Goal: Task Accomplishment & Management: Complete application form

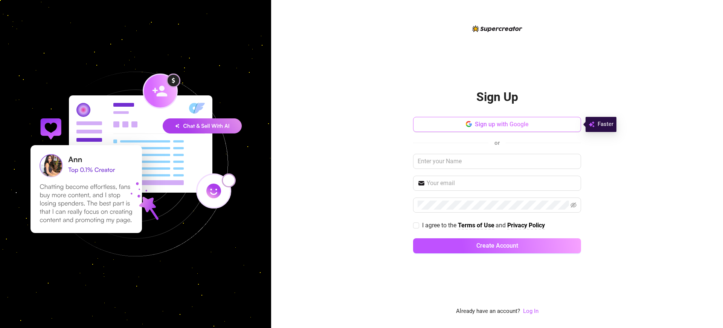
click at [502, 124] on span "Sign up with Google" at bounding box center [502, 124] width 54 height 7
click at [440, 225] on span "I agree to the" at bounding box center [440, 225] width 36 height 7
click at [419, 225] on input "I agree to the Terms of Use and Privacy Policy" at bounding box center [415, 224] width 5 height 5
click at [440, 225] on span "I agree to the" at bounding box center [440, 225] width 36 height 7
click at [419, 225] on input "I agree to the Terms of Use and Privacy Policy" at bounding box center [415, 224] width 5 height 5
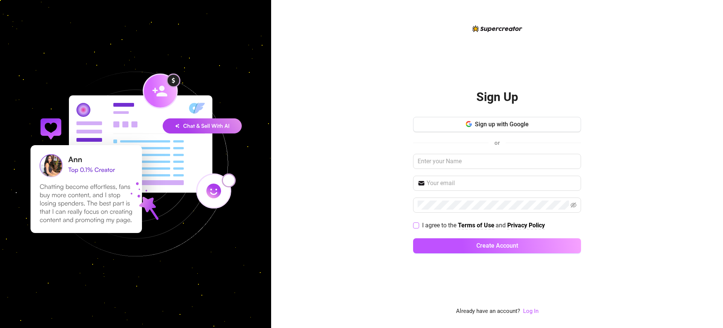
click at [440, 225] on span "I agree to the" at bounding box center [440, 225] width 36 height 7
click at [419, 225] on input "I agree to the Terms of Use and Privacy Policy" at bounding box center [415, 224] width 5 height 5
checkbox input "true"
click at [440, 225] on span "I agree to the" at bounding box center [440, 225] width 36 height 7
click at [419, 225] on input "I agree to the Terms of Use and Privacy Policy" at bounding box center [415, 224] width 5 height 5
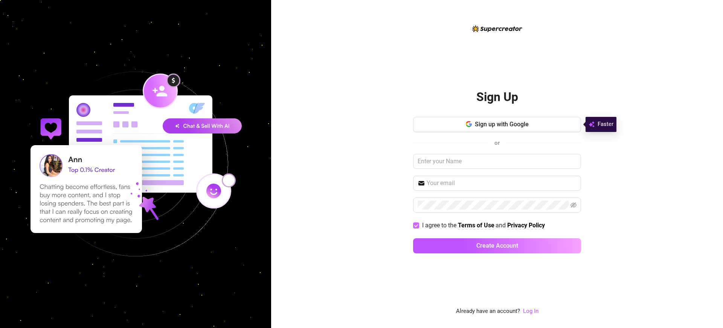
click at [440, 225] on span "I agree to the" at bounding box center [440, 225] width 36 height 7
click at [419, 225] on input "I agree to the Terms of Use and Privacy Policy" at bounding box center [415, 224] width 5 height 5
click at [440, 225] on span "I agree to the" at bounding box center [440, 225] width 36 height 7
click at [419, 225] on input "I agree to the Terms of Use and Privacy Policy" at bounding box center [415, 224] width 5 height 5
click at [440, 225] on span "I agree to the" at bounding box center [440, 225] width 36 height 7
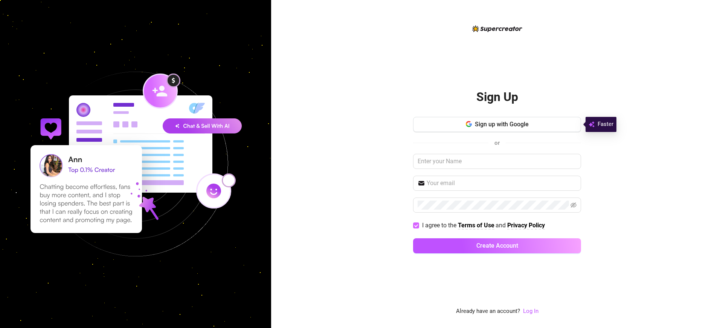
click at [419, 225] on input "I agree to the Terms of Use and Privacy Policy" at bounding box center [415, 224] width 5 height 5
checkbox input "false"
click at [497, 97] on h2 "Sign Up" at bounding box center [498, 96] width 42 height 15
click at [440, 225] on span "I agree to the" at bounding box center [440, 225] width 36 height 7
click at [419, 225] on input "I agree to the Terms of Use and Privacy Policy" at bounding box center [415, 224] width 5 height 5
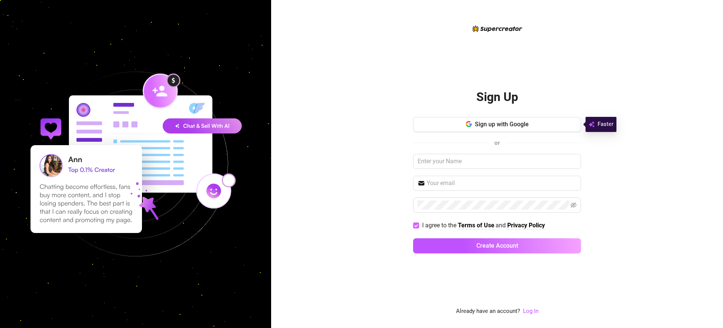
click at [440, 225] on span "I agree to the" at bounding box center [440, 225] width 36 height 7
click at [419, 225] on input "I agree to the Terms of Use and Privacy Policy" at bounding box center [415, 224] width 5 height 5
click at [440, 225] on span "I agree to the" at bounding box center [440, 225] width 36 height 7
click at [419, 225] on input "I agree to the Terms of Use and Privacy Policy" at bounding box center [415, 224] width 5 height 5
checkbox input "true"
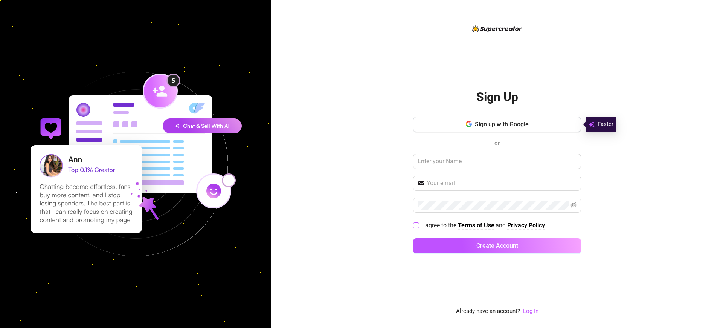
click at [440, 225] on span "I agree to the" at bounding box center [440, 225] width 36 height 7
click at [419, 225] on input "I agree to the Terms of Use and Privacy Policy" at bounding box center [415, 224] width 5 height 5
click at [440, 225] on span "I agree to the" at bounding box center [440, 225] width 36 height 7
click at [419, 225] on input "I agree to the Terms of Use and Privacy Policy" at bounding box center [415, 224] width 5 height 5
checkbox input "false"
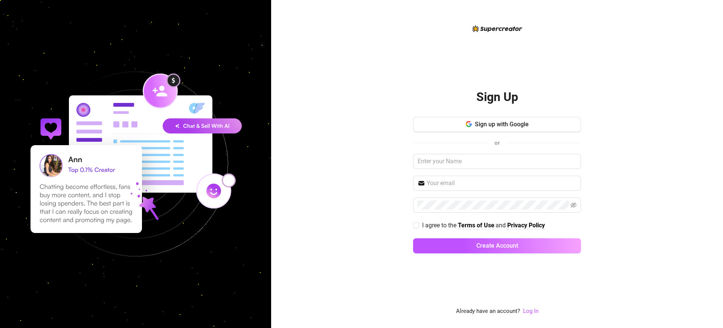
click at [497, 97] on h2 "Sign Up" at bounding box center [498, 96] width 42 height 15
click at [440, 225] on span "I agree to the" at bounding box center [440, 225] width 36 height 7
click at [419, 225] on input "I agree to the Terms of Use and Privacy Policy" at bounding box center [415, 224] width 5 height 5
click at [440, 225] on span "I agree to the" at bounding box center [440, 225] width 36 height 7
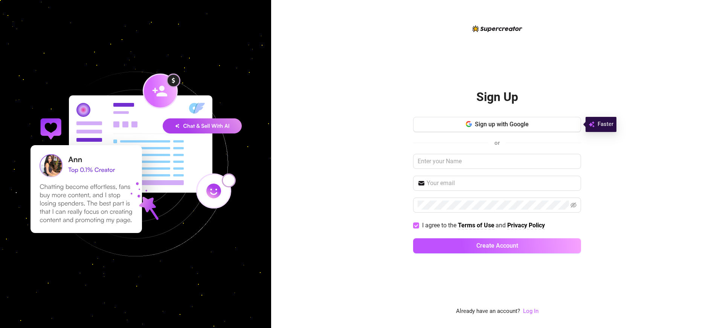
click at [419, 225] on input "I agree to the Terms of Use and Privacy Policy" at bounding box center [415, 224] width 5 height 5
checkbox input "false"
click at [497, 97] on h2 "Sign Up" at bounding box center [498, 96] width 42 height 15
click at [440, 225] on span "I agree to the" at bounding box center [440, 225] width 36 height 7
click at [419, 225] on input "I agree to the Terms of Use and Privacy Policy" at bounding box center [415, 224] width 5 height 5
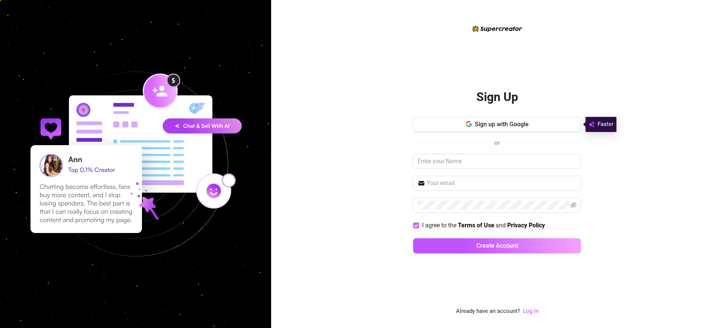
click at [440, 225] on span "I agree to the" at bounding box center [440, 225] width 36 height 7
click at [419, 225] on input "I agree to the Terms of Use and Privacy Policy" at bounding box center [415, 224] width 5 height 5
click at [440, 225] on span "I agree to the" at bounding box center [440, 225] width 36 height 7
click at [419, 225] on input "I agree to the Terms of Use and Privacy Policy" at bounding box center [415, 224] width 5 height 5
checkbox input "true"
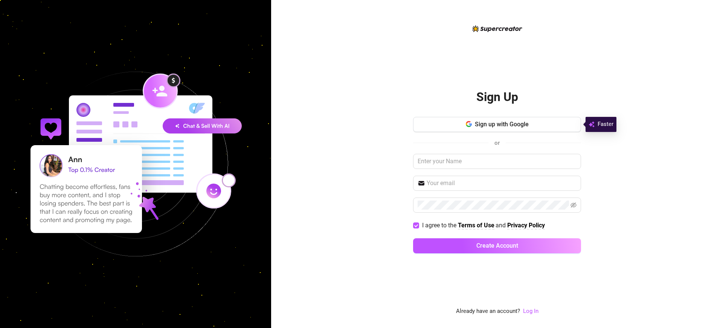
click at [497, 97] on h2 "Sign Up" at bounding box center [498, 96] width 42 height 15
click at [440, 225] on span "I agree to the" at bounding box center [440, 225] width 36 height 7
click at [419, 225] on input "I agree to the Terms of Use and Privacy Policy" at bounding box center [415, 224] width 5 height 5
click at [440, 225] on span "I agree to the" at bounding box center [440, 225] width 36 height 7
click at [419, 225] on input "I agree to the Terms of Use and Privacy Policy" at bounding box center [415, 224] width 5 height 5
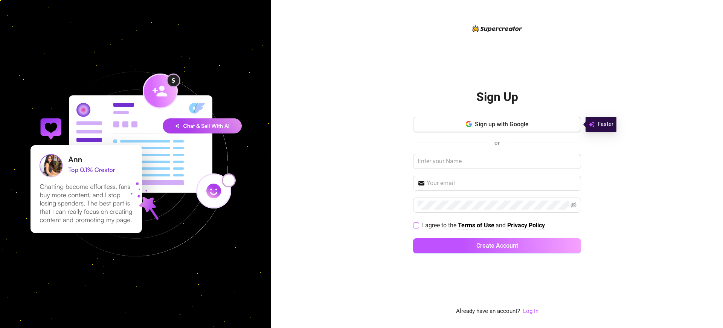
click at [440, 225] on span "I agree to the" at bounding box center [440, 225] width 36 height 7
click at [419, 225] on input "I agree to the Terms of Use and Privacy Policy" at bounding box center [415, 224] width 5 height 5
checkbox input "true"
click at [502, 124] on span "Sign up with Google" at bounding box center [502, 124] width 54 height 7
click at [497, 97] on h2 "Sign Up" at bounding box center [498, 96] width 42 height 15
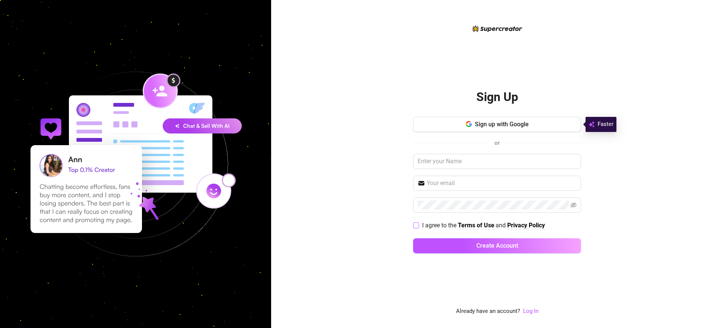
click at [440, 225] on span "I agree to the" at bounding box center [440, 225] width 36 height 7
click at [419, 225] on input "I agree to the Terms of Use and Privacy Policy" at bounding box center [415, 224] width 5 height 5
click at [440, 225] on span "I agree to the" at bounding box center [440, 225] width 36 height 7
click at [419, 225] on input "I agree to the Terms of Use and Privacy Policy" at bounding box center [415, 224] width 5 height 5
checkbox input "false"
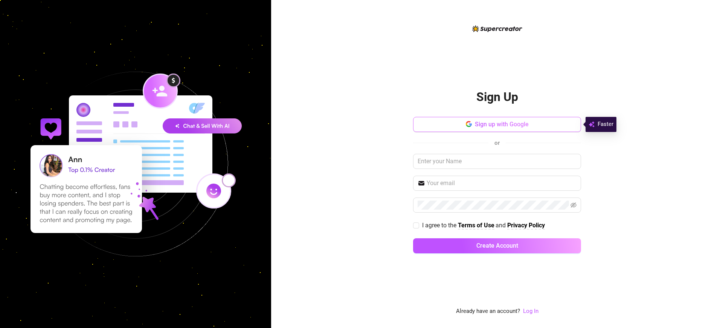
click at [502, 124] on span "Sign up with Google" at bounding box center [502, 124] width 54 height 7
click at [440, 225] on span "I agree to the" at bounding box center [440, 225] width 36 height 7
click at [419, 225] on input "I agree to the Terms of Use and Privacy Policy" at bounding box center [415, 224] width 5 height 5
click at [440, 225] on span "I agree to the" at bounding box center [440, 225] width 36 height 7
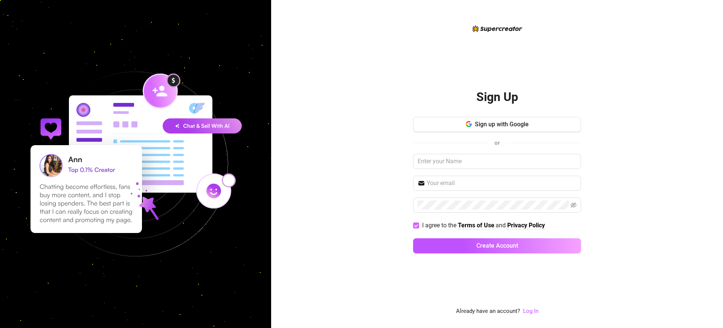
click at [419, 225] on input "I agree to the Terms of Use and Privacy Policy" at bounding box center [415, 224] width 5 height 5
checkbox input "false"
click at [502, 124] on span "Sign up with Google" at bounding box center [502, 124] width 54 height 7
click at [440, 225] on span "I agree to the" at bounding box center [440, 225] width 36 height 7
click at [419, 225] on input "I agree to the Terms of Use and Privacy Policy" at bounding box center [415, 224] width 5 height 5
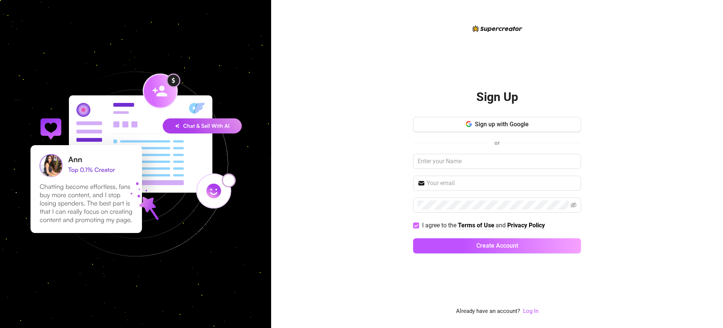
click at [440, 225] on span "I agree to the" at bounding box center [440, 225] width 36 height 7
click at [419, 225] on input "I agree to the Terms of Use and Privacy Policy" at bounding box center [415, 224] width 5 height 5
click at [440, 225] on span "I agree to the" at bounding box center [440, 225] width 36 height 7
click at [419, 225] on input "I agree to the Terms of Use and Privacy Policy" at bounding box center [415, 224] width 5 height 5
checkbox input "true"
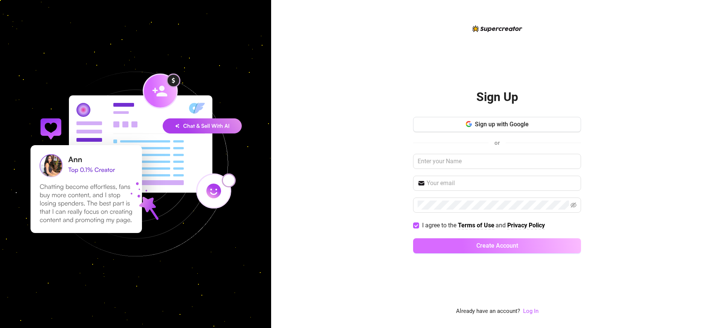
click at [497, 245] on span "Create Account" at bounding box center [498, 245] width 42 height 7
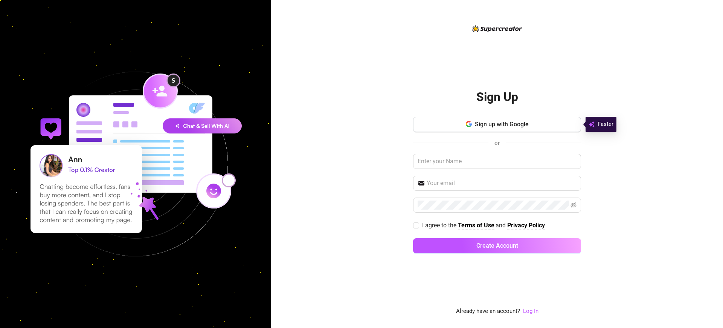
click at [497, 97] on h2 "Sign Up" at bounding box center [498, 96] width 42 height 15
click at [440, 225] on span "I agree to the" at bounding box center [440, 225] width 36 height 7
click at [419, 225] on input "I agree to the Terms of Use and Privacy Policy" at bounding box center [415, 224] width 5 height 5
click at [440, 225] on span "I agree to the" at bounding box center [440, 225] width 36 height 7
click at [419, 225] on input "I agree to the Terms of Use and Privacy Policy" at bounding box center [415, 224] width 5 height 5
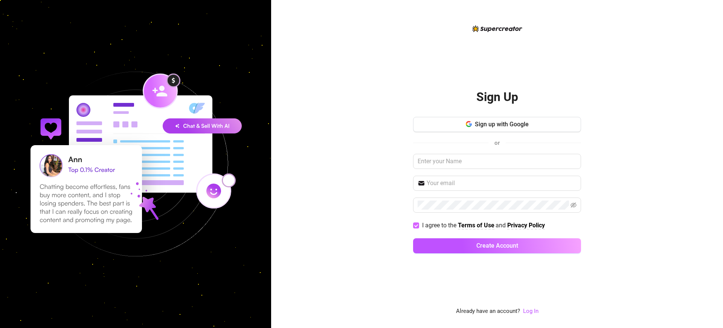
checkbox input "false"
click at [497, 245] on span "Create Account" at bounding box center [498, 245] width 42 height 7
